Goal: Task Accomplishment & Management: Complete application form

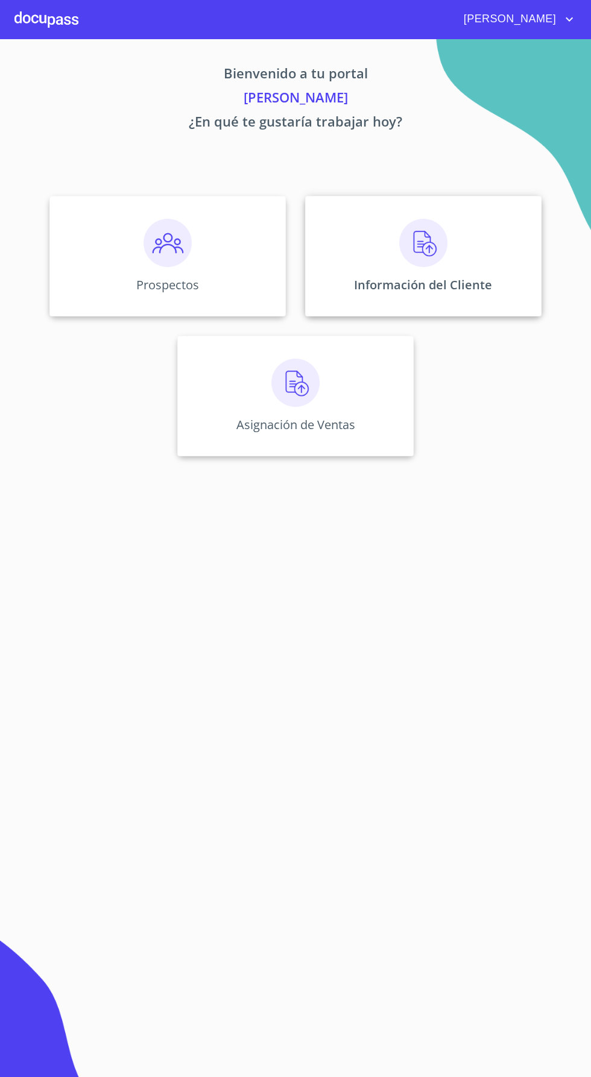
click at [439, 259] on img at bounding box center [423, 243] width 48 height 48
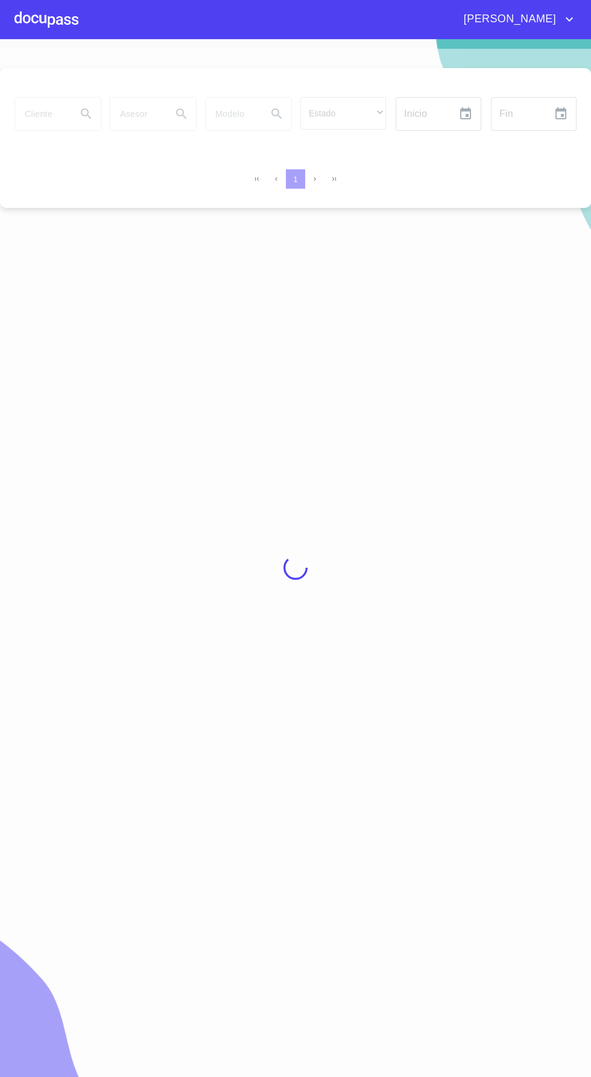
click at [58, 118] on div at bounding box center [295, 568] width 591 height 1038
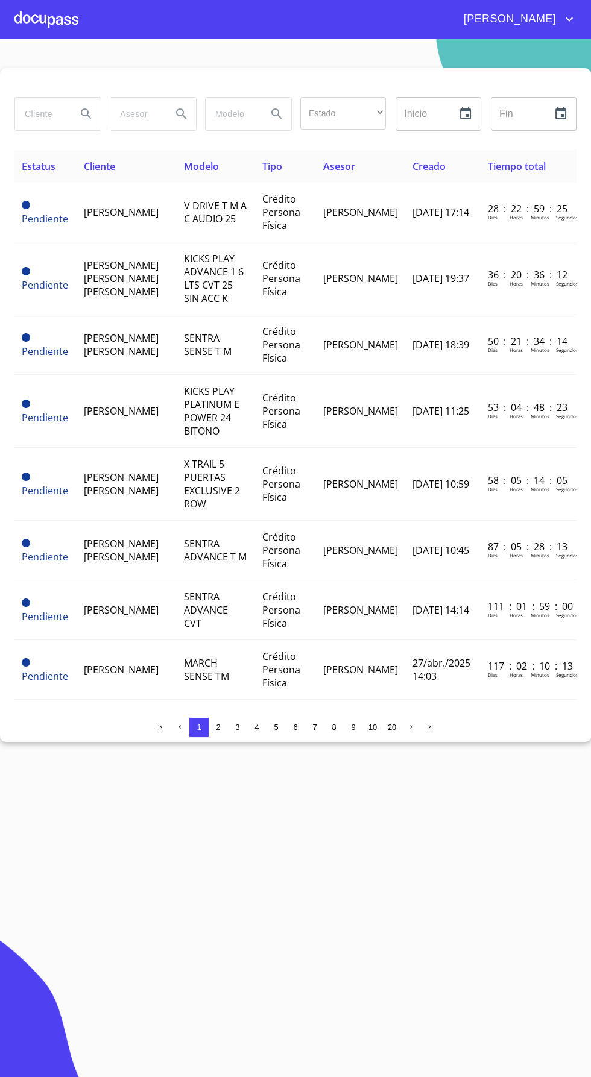
click at [49, 113] on input "search" at bounding box center [41, 114] width 52 height 33
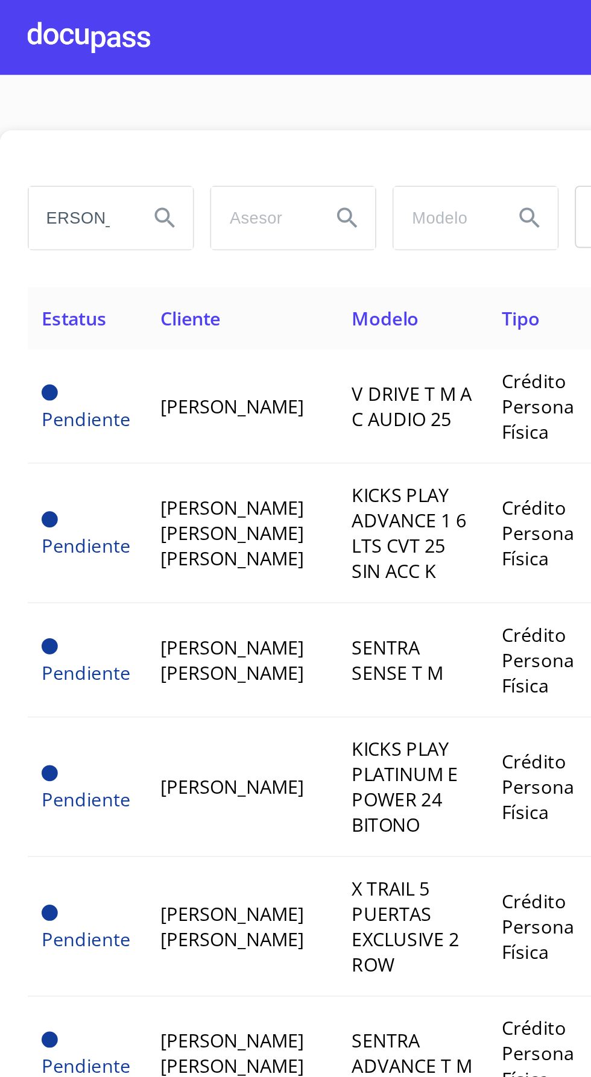
scroll to position [0, 14]
type input "[PERSON_NAME]"
click at [87, 113] on icon "Search" at bounding box center [86, 113] width 10 height 10
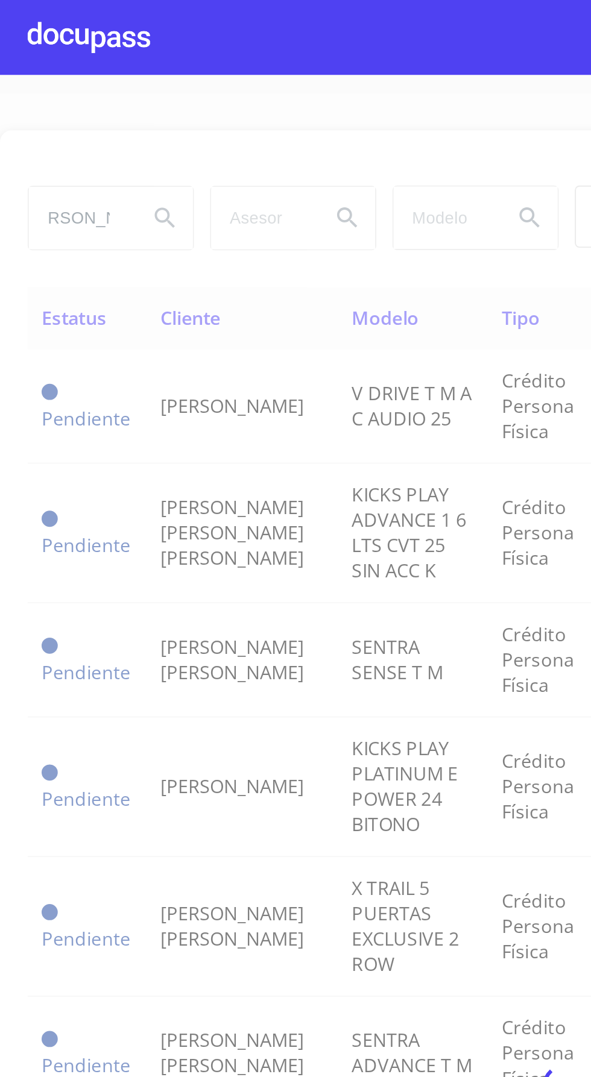
scroll to position [0, 0]
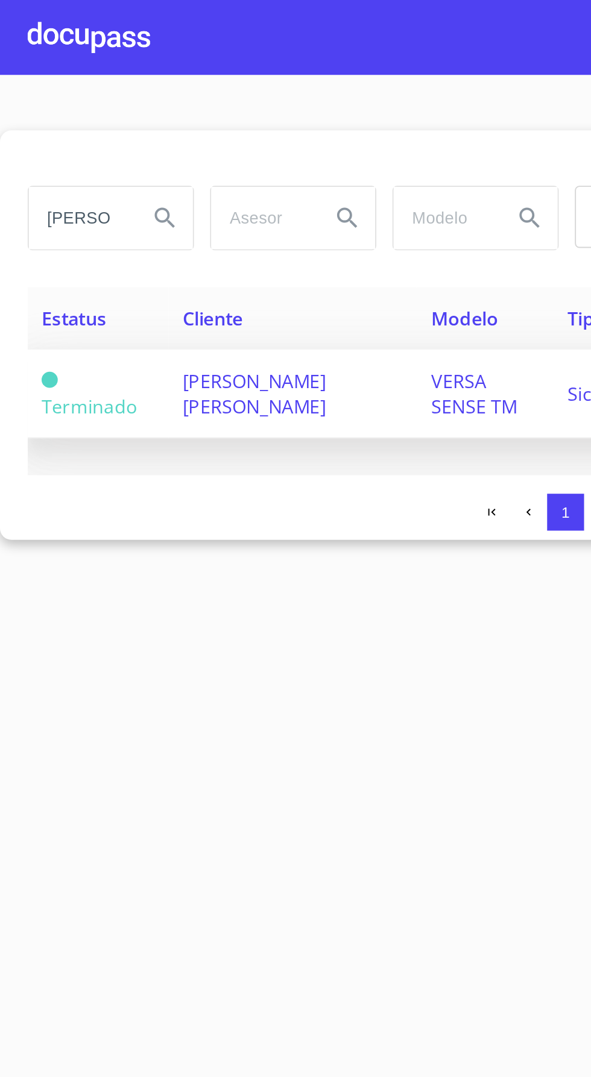
click at [225, 213] on span "VERSA SENSE TM" at bounding box center [247, 205] width 45 height 27
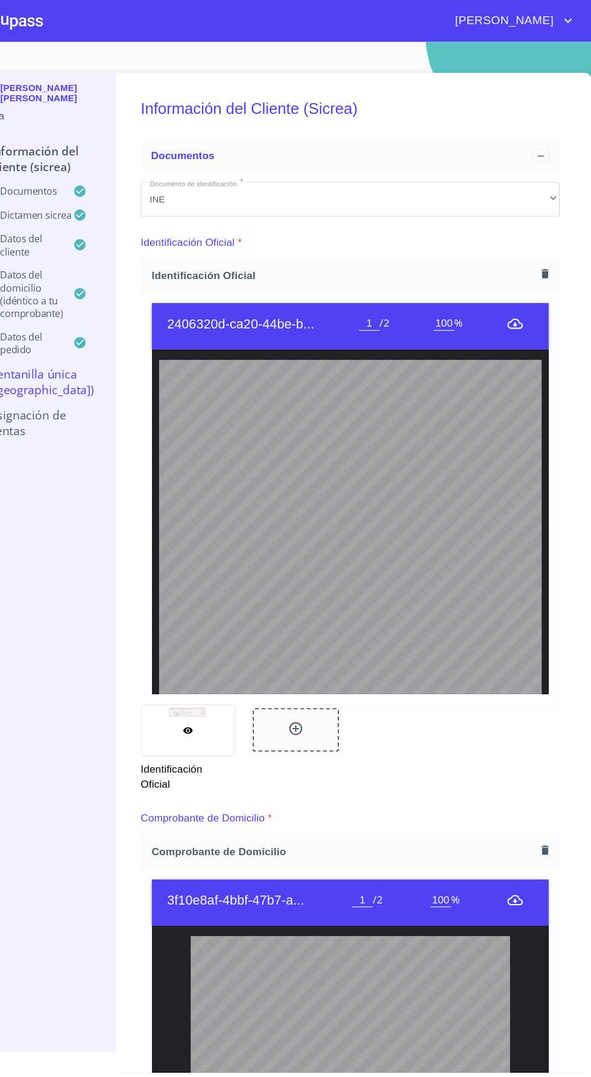
click at [526, 299] on icon "menu" at bounding box center [519, 302] width 14 height 14
click at [519, 301] on icon "menu" at bounding box center [519, 303] width 14 height 10
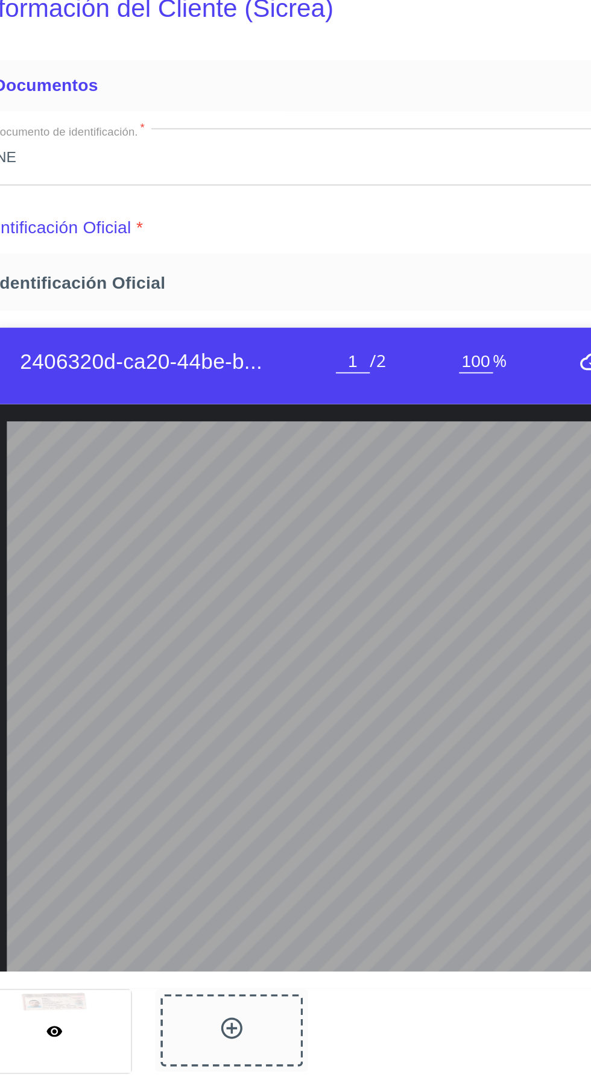
click at [402, 301] on span "/ 2" at bounding box center [397, 301] width 9 height 13
click at [384, 297] on input "1" at bounding box center [383, 303] width 19 height 13
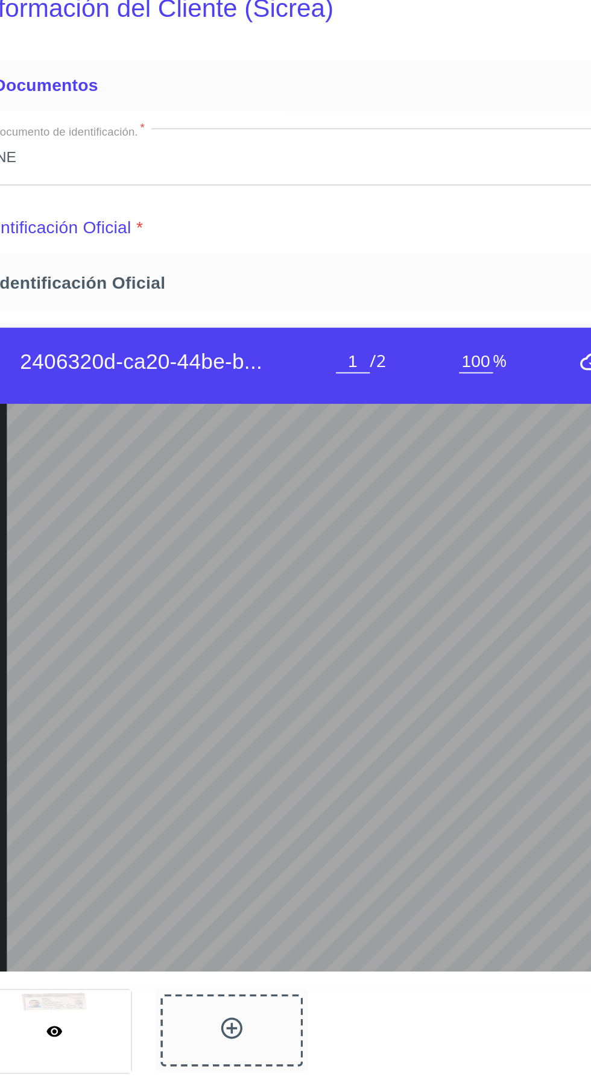
type input "2"
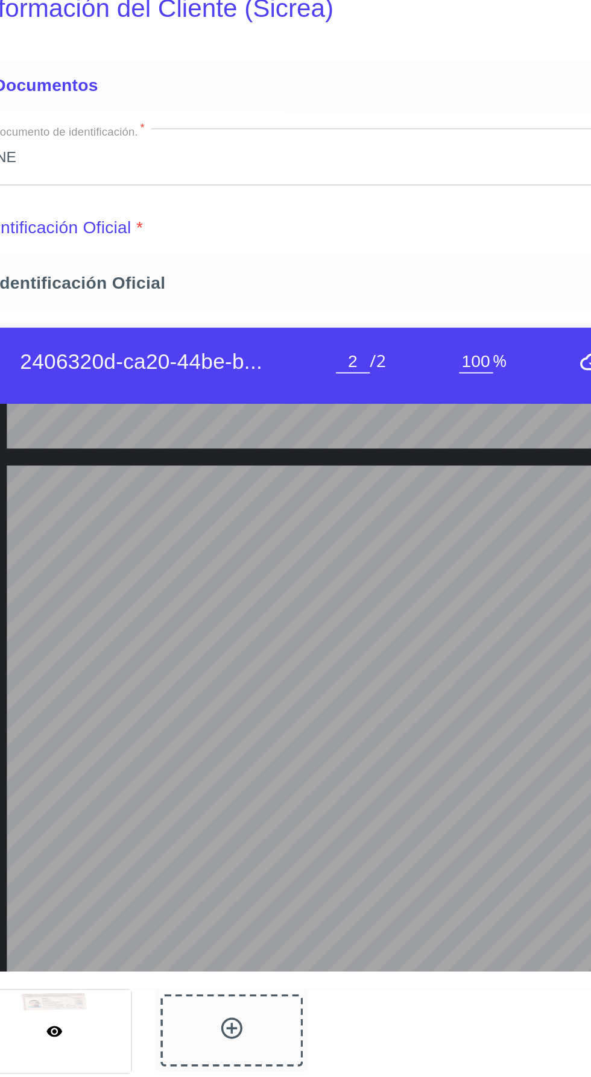
scroll to position [451, 0]
